Goal: Information Seeking & Learning: Learn about a topic

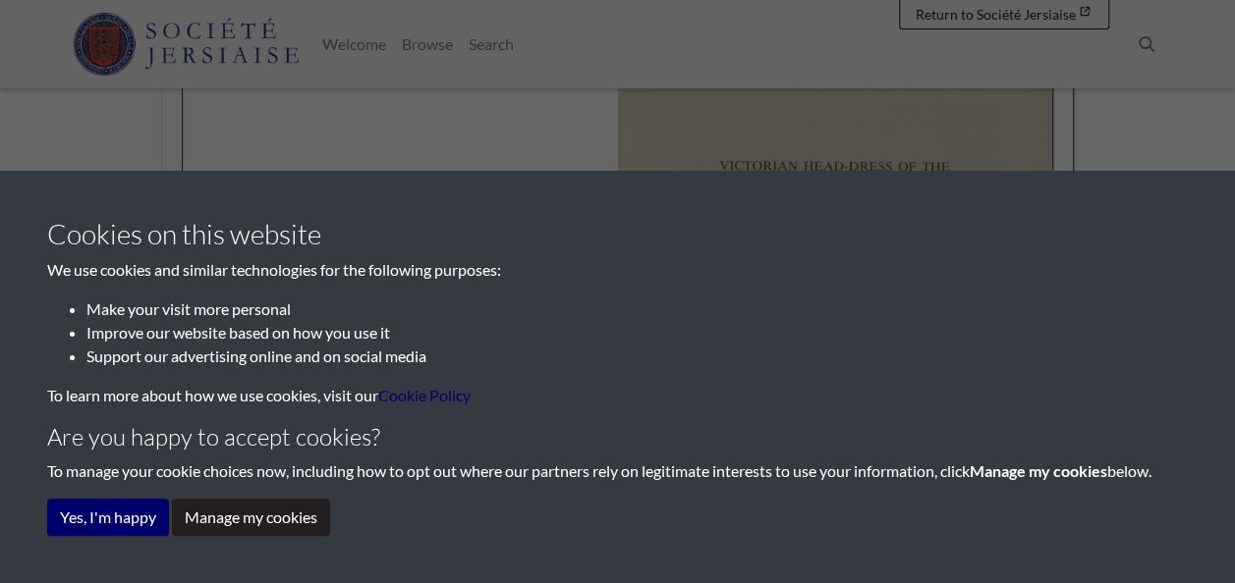
scroll to position [453, 0]
click at [117, 505] on button "Yes, I'm happy" at bounding box center [108, 517] width 122 height 37
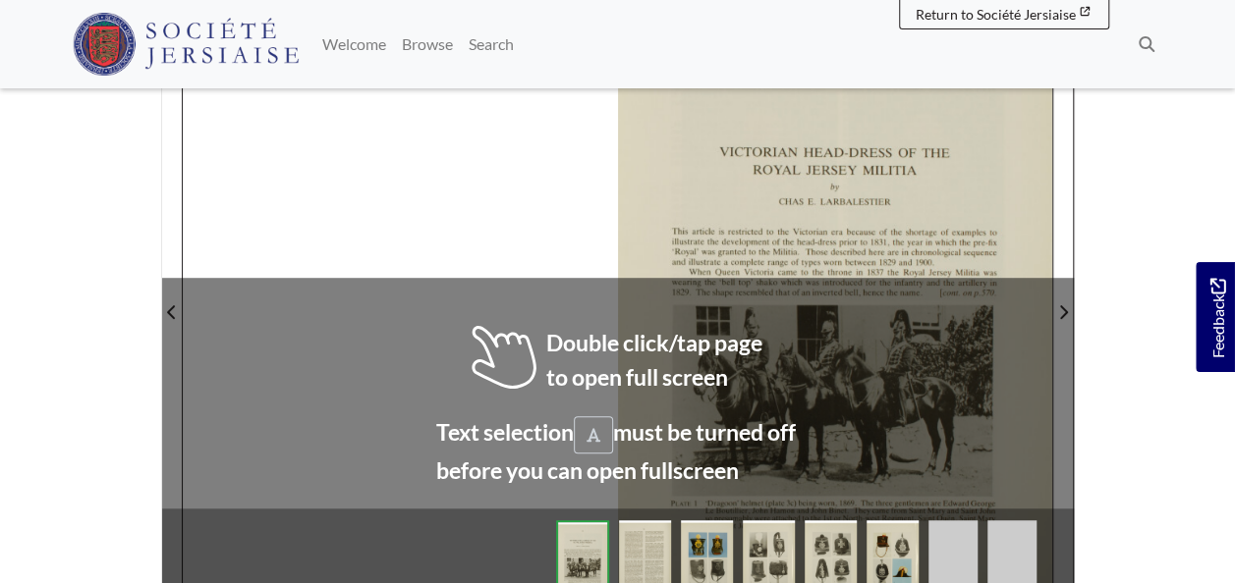
scroll to position [394, 0]
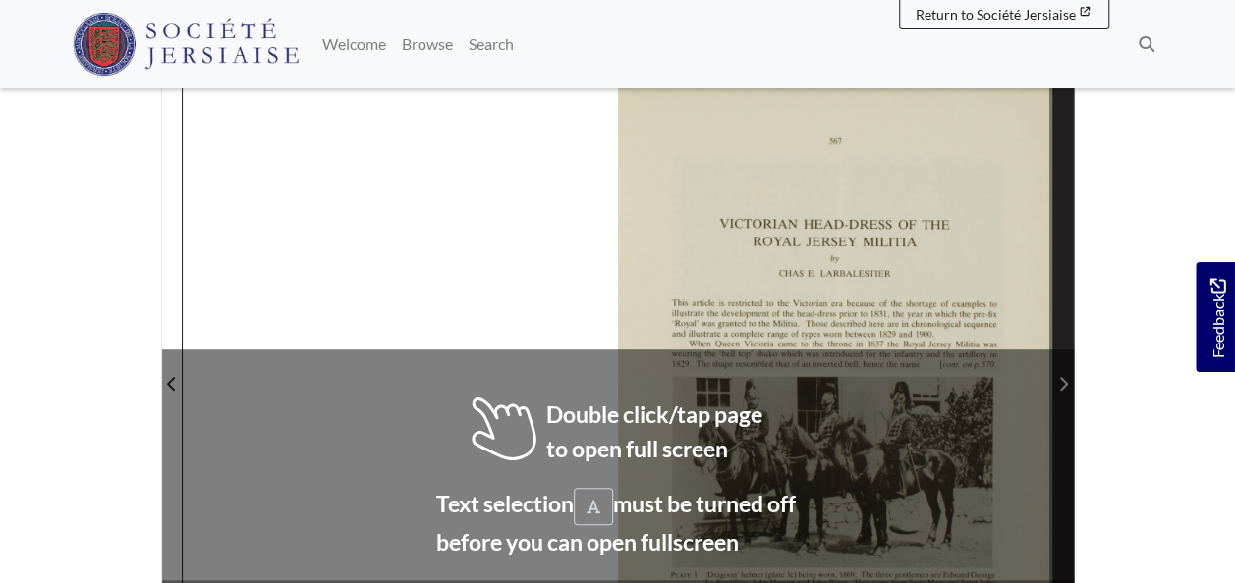
click at [1058, 380] on icon "Next Page" at bounding box center [1063, 384] width 10 height 16
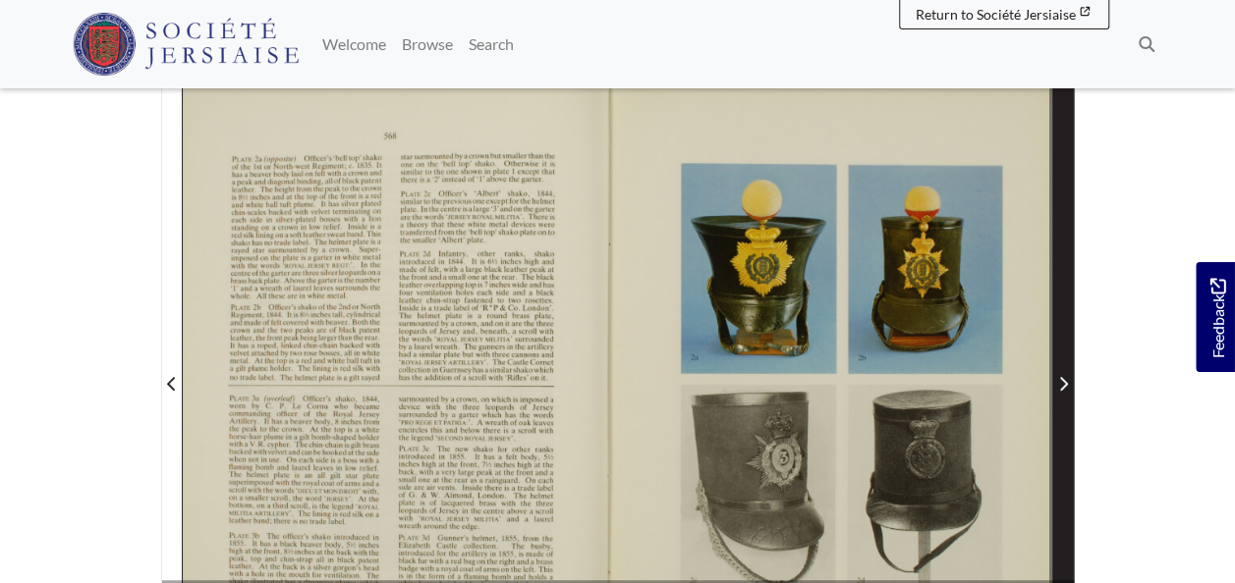
click at [1058, 380] on icon "Next Page" at bounding box center [1063, 384] width 10 height 16
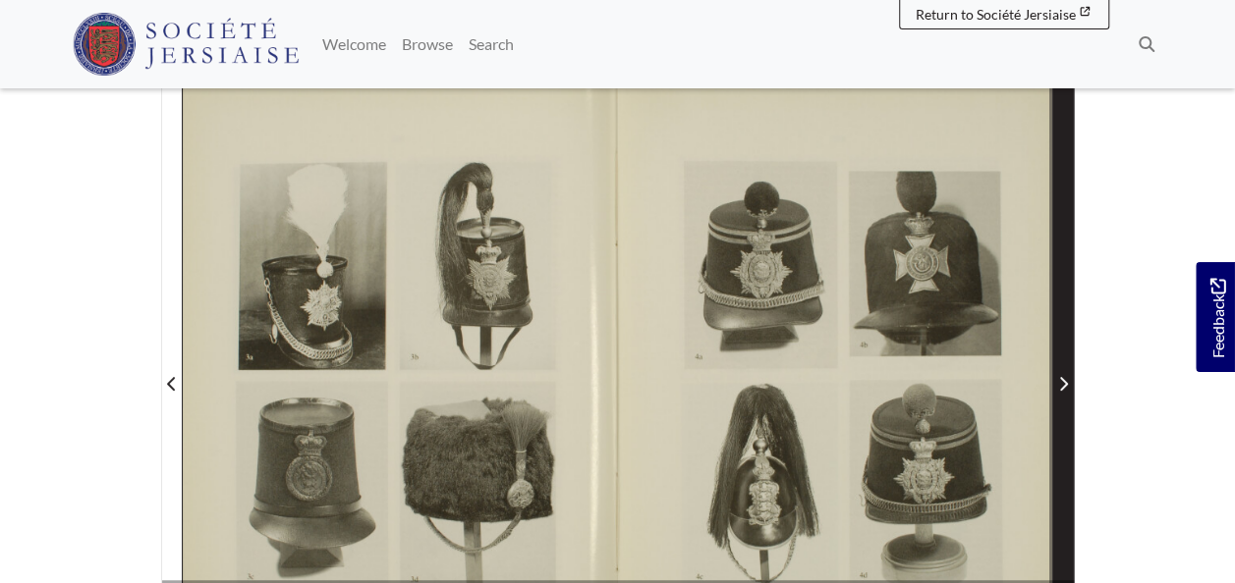
click at [1058, 380] on icon "Next Page" at bounding box center [1063, 384] width 10 height 16
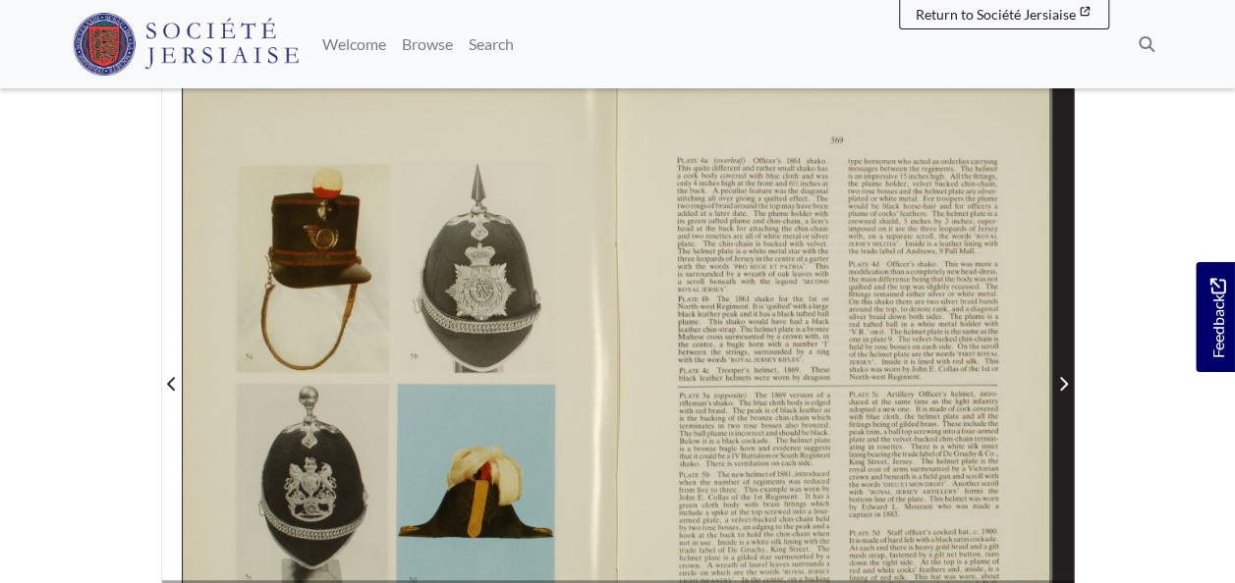
click at [1058, 380] on icon "Next Page" at bounding box center [1063, 384] width 10 height 16
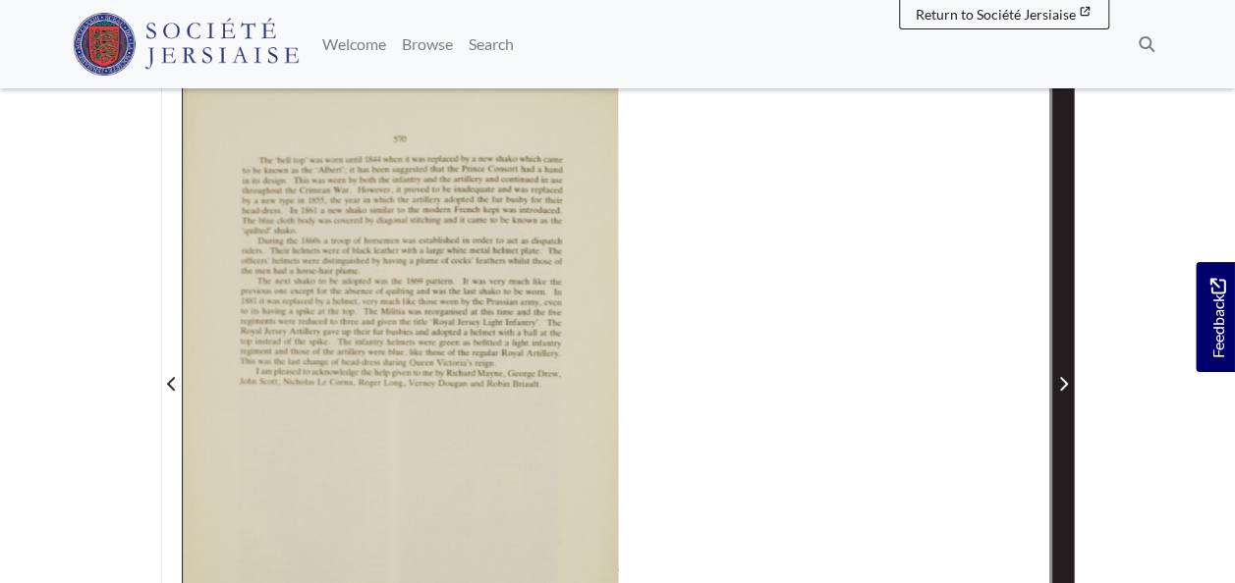
click at [1058, 380] on icon "Next Page" at bounding box center [1063, 384] width 10 height 16
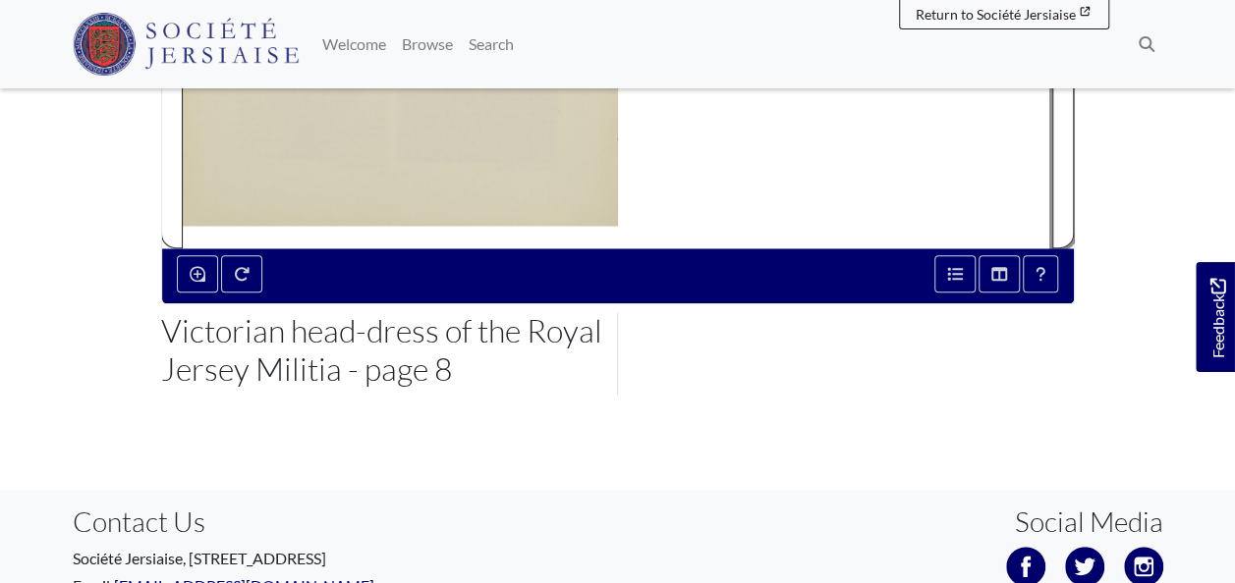
scroll to position [992, 0]
